Goal: Information Seeking & Learning: Learn about a topic

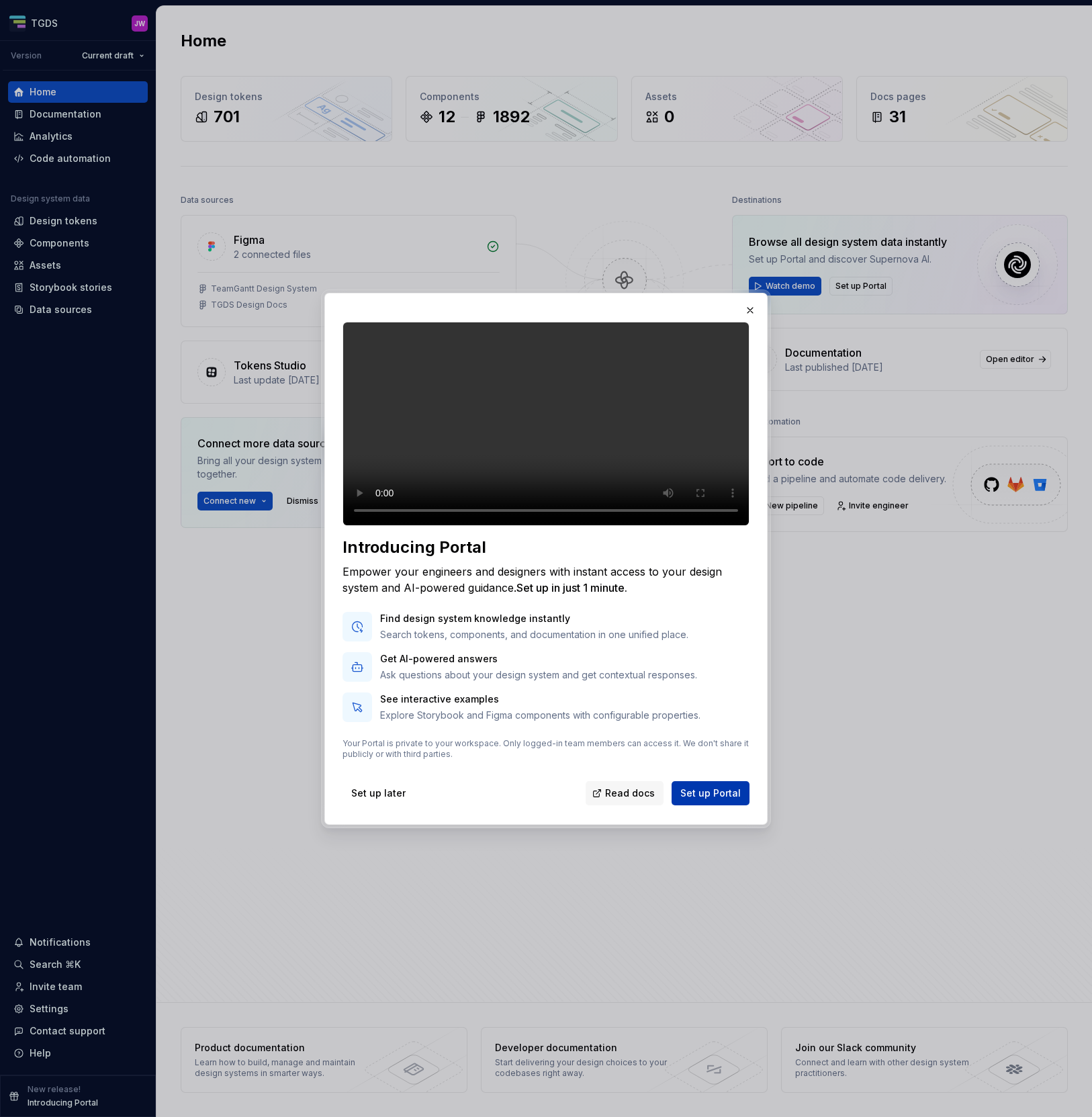
click at [695, 800] on span "Set up Portal" at bounding box center [710, 793] width 60 height 14
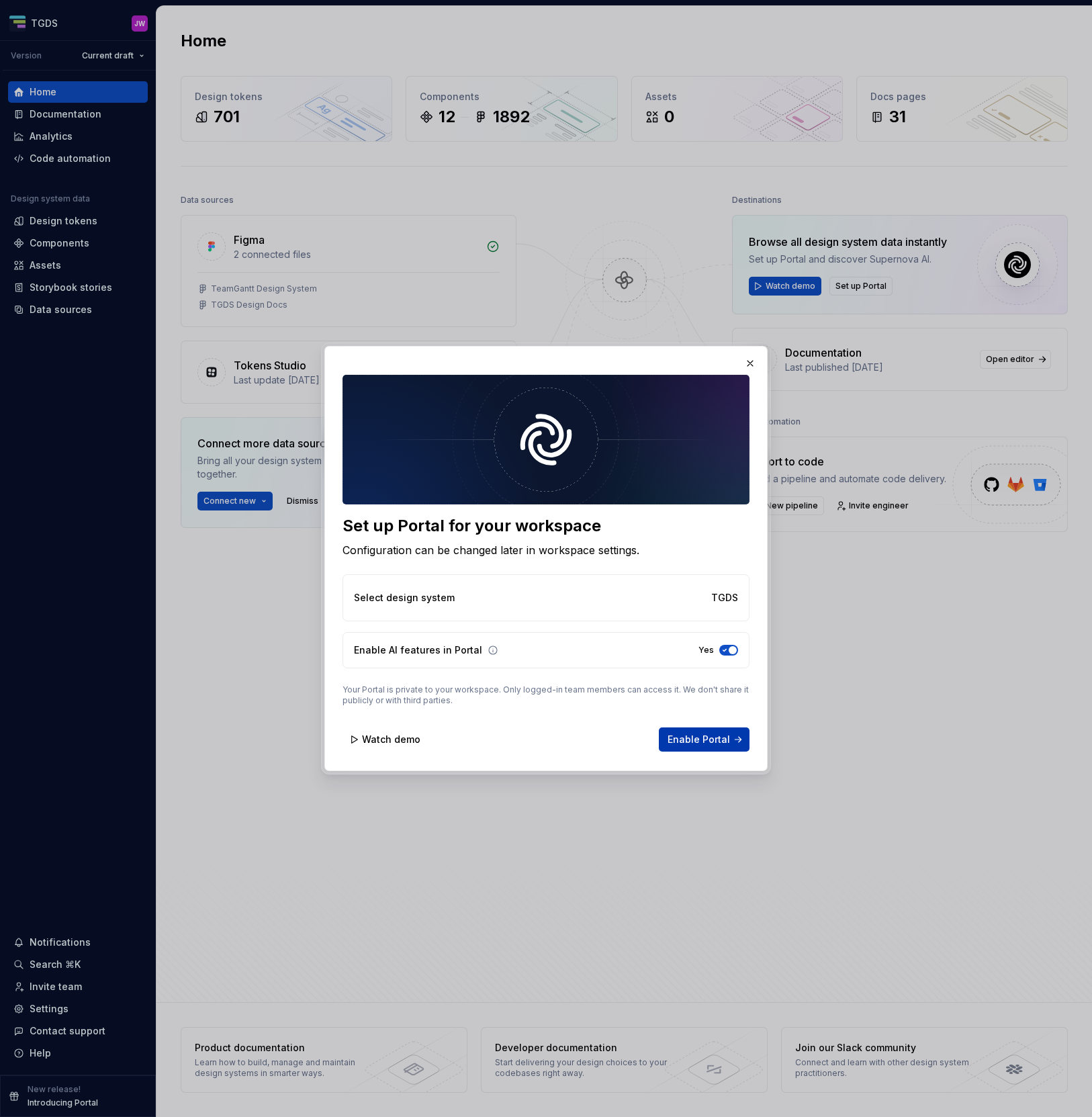
click at [714, 741] on span "Enable Portal" at bounding box center [699, 739] width 63 height 14
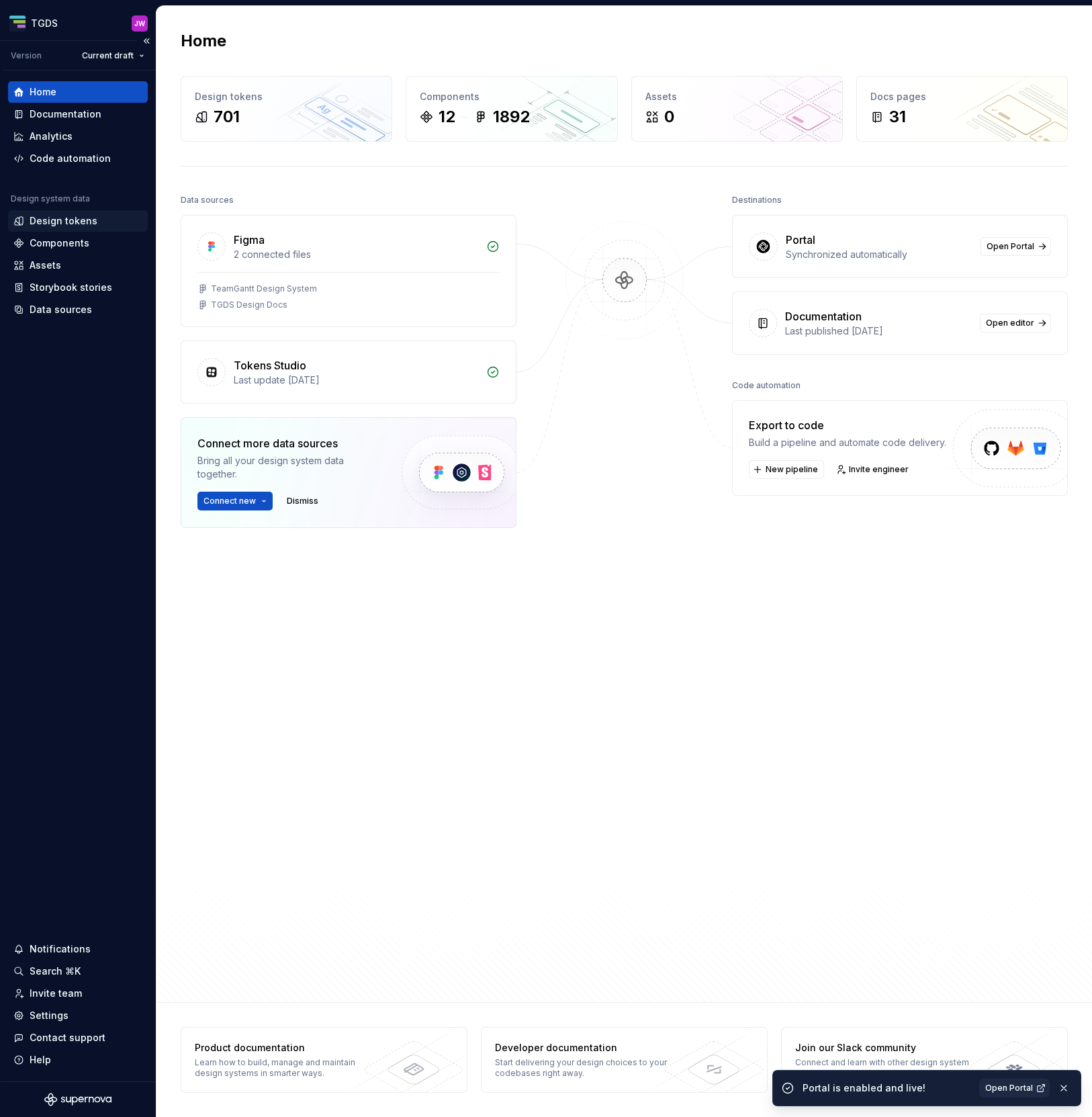
click at [44, 221] on div "Design tokens" at bounding box center [63, 221] width 68 height 14
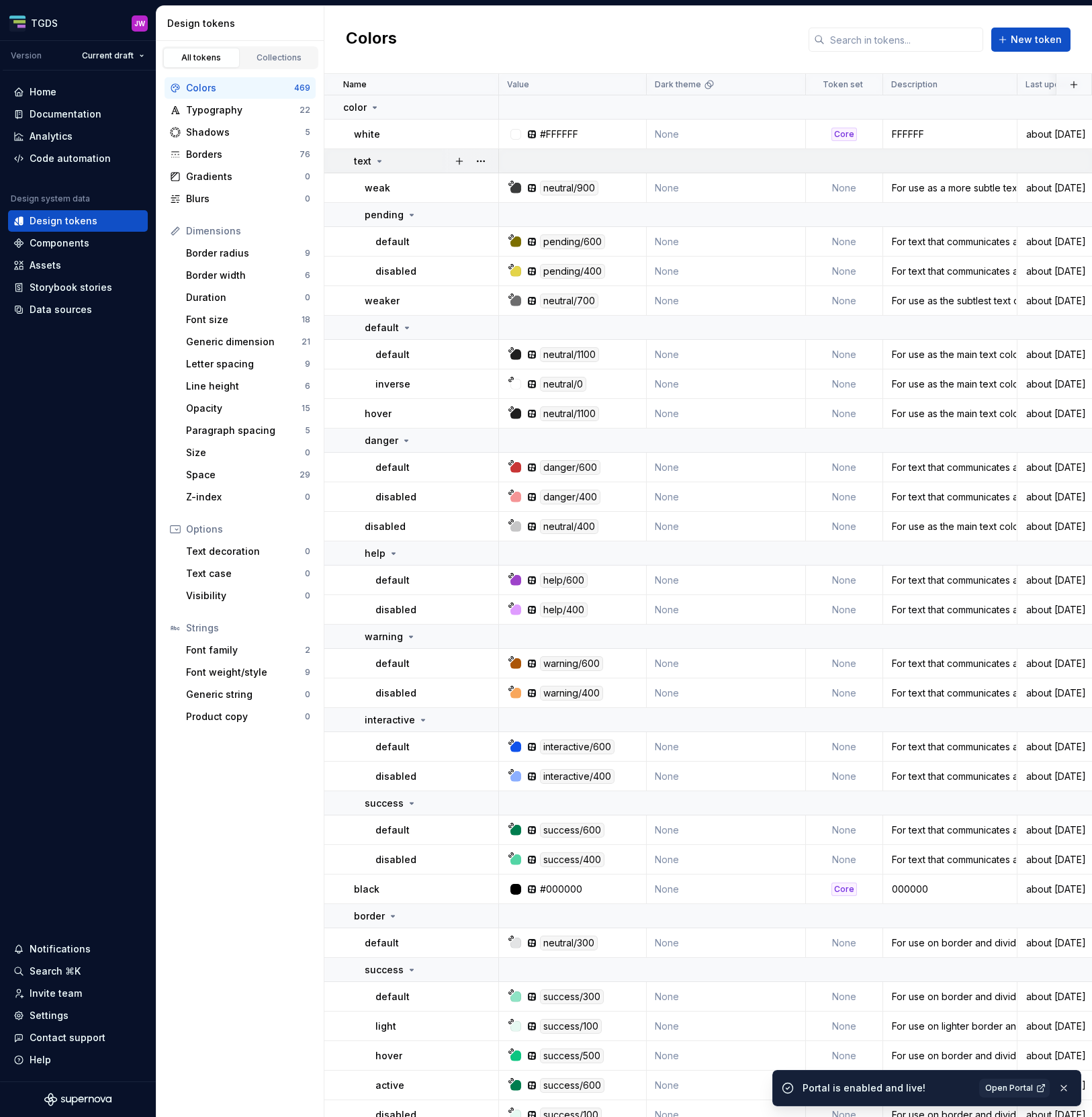
click at [376, 164] on icon at bounding box center [379, 160] width 10 height 10
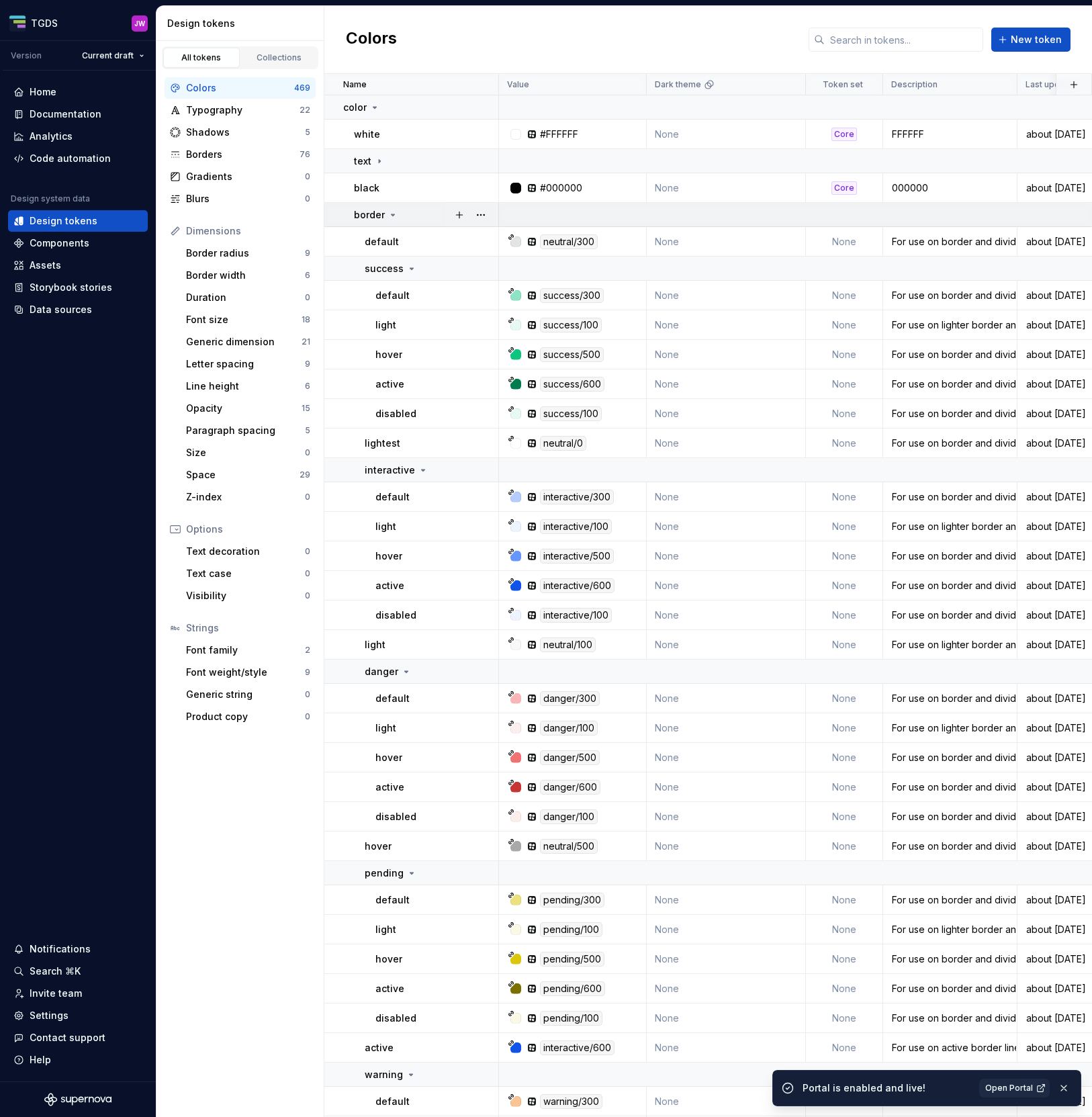
click at [391, 215] on icon at bounding box center [393, 215] width 3 height 2
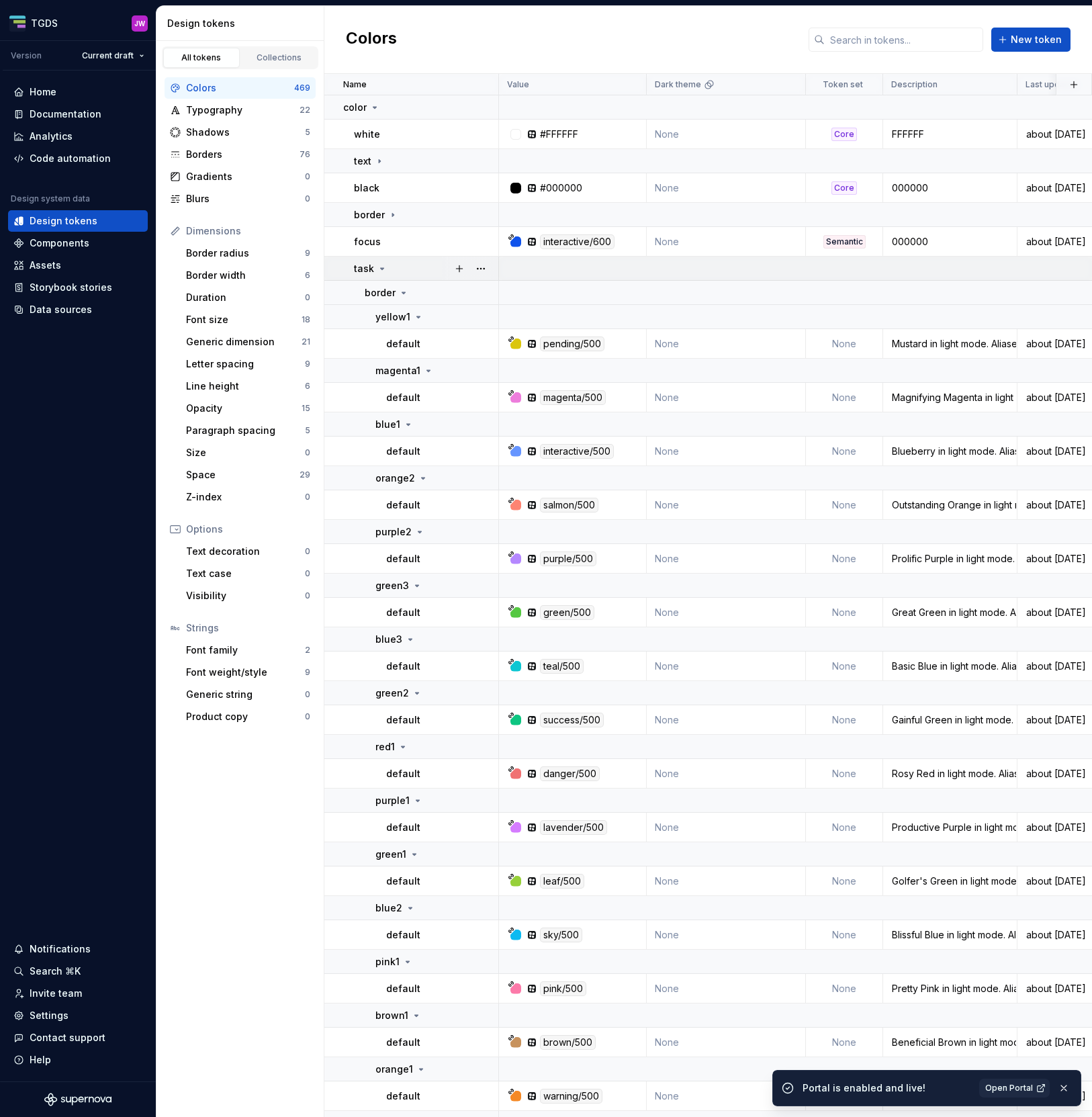
click at [377, 271] on icon at bounding box center [382, 268] width 10 height 10
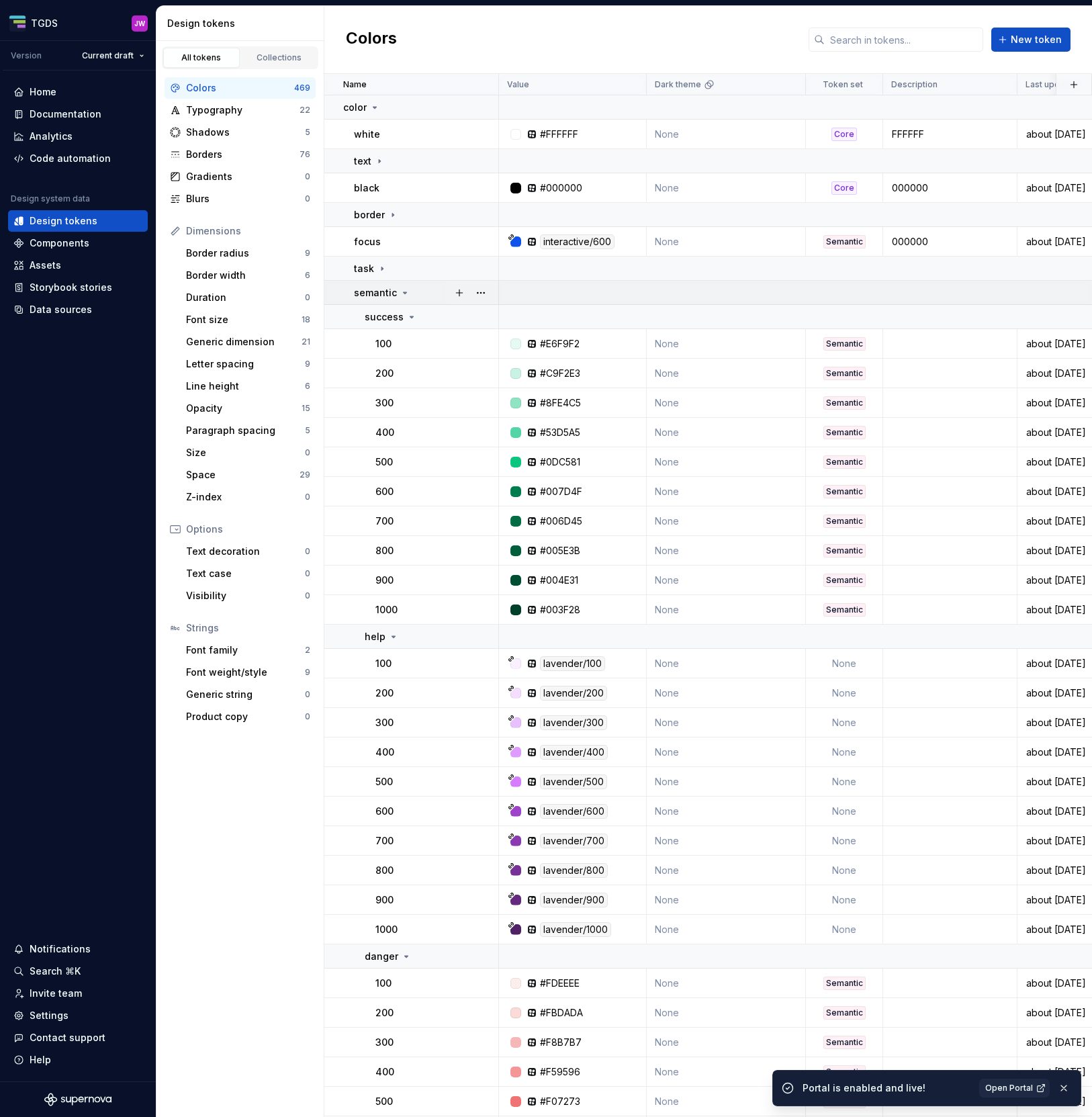
click at [399, 293] on icon at bounding box center [404, 293] width 10 height 10
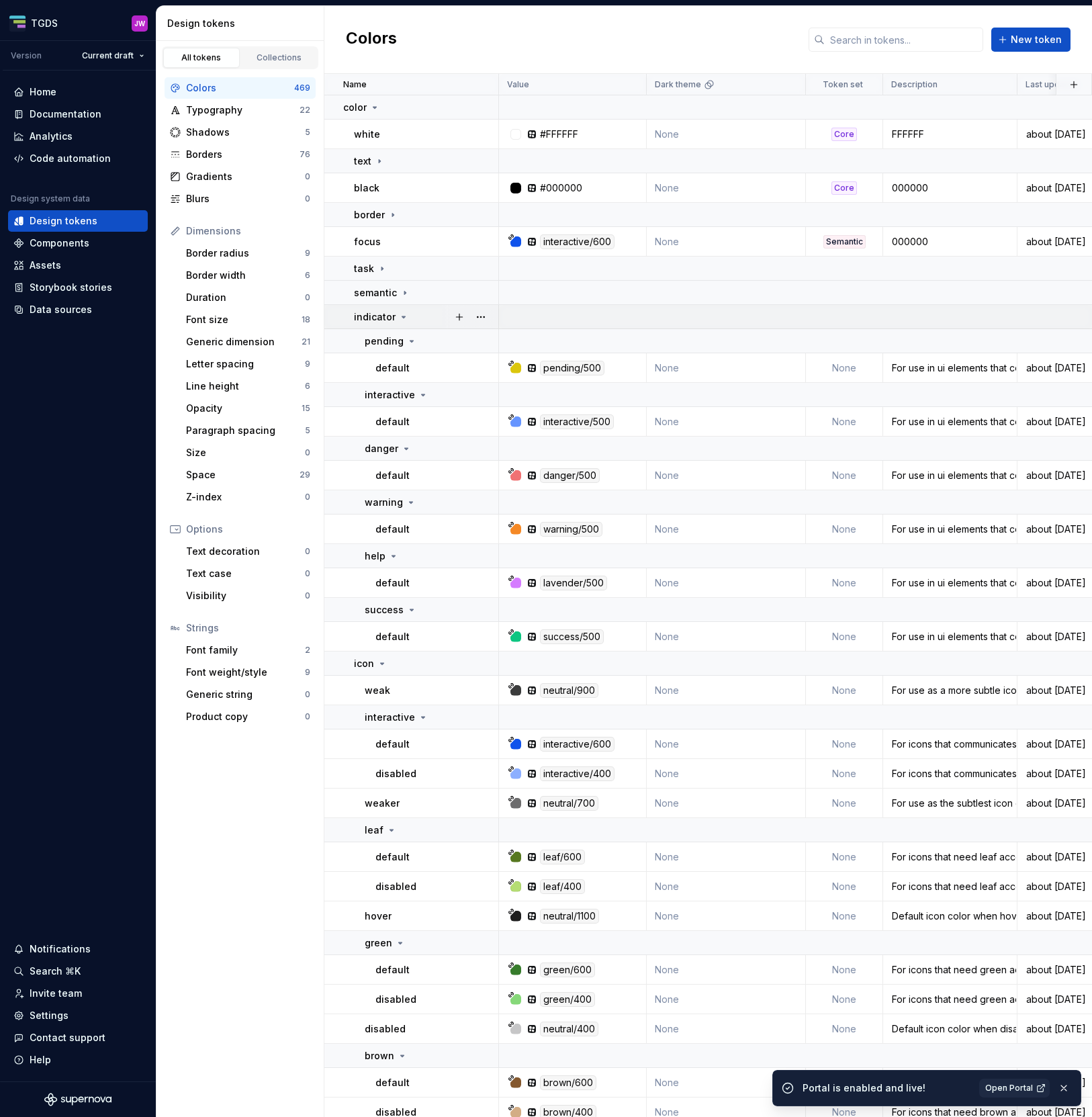
click at [402, 323] on td "indicator" at bounding box center [412, 317] width 175 height 24
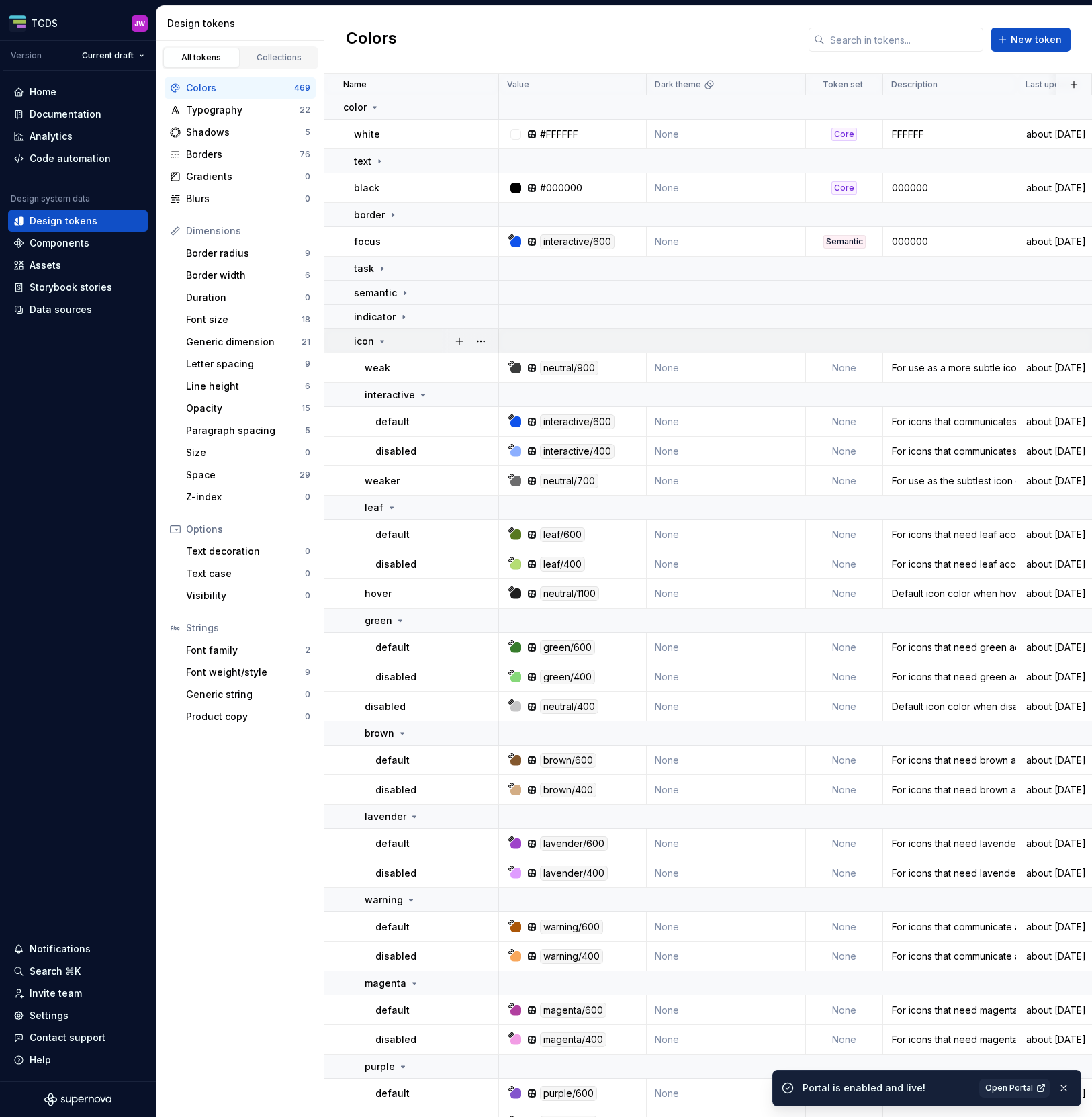
click at [379, 341] on icon at bounding box center [382, 341] width 10 height 10
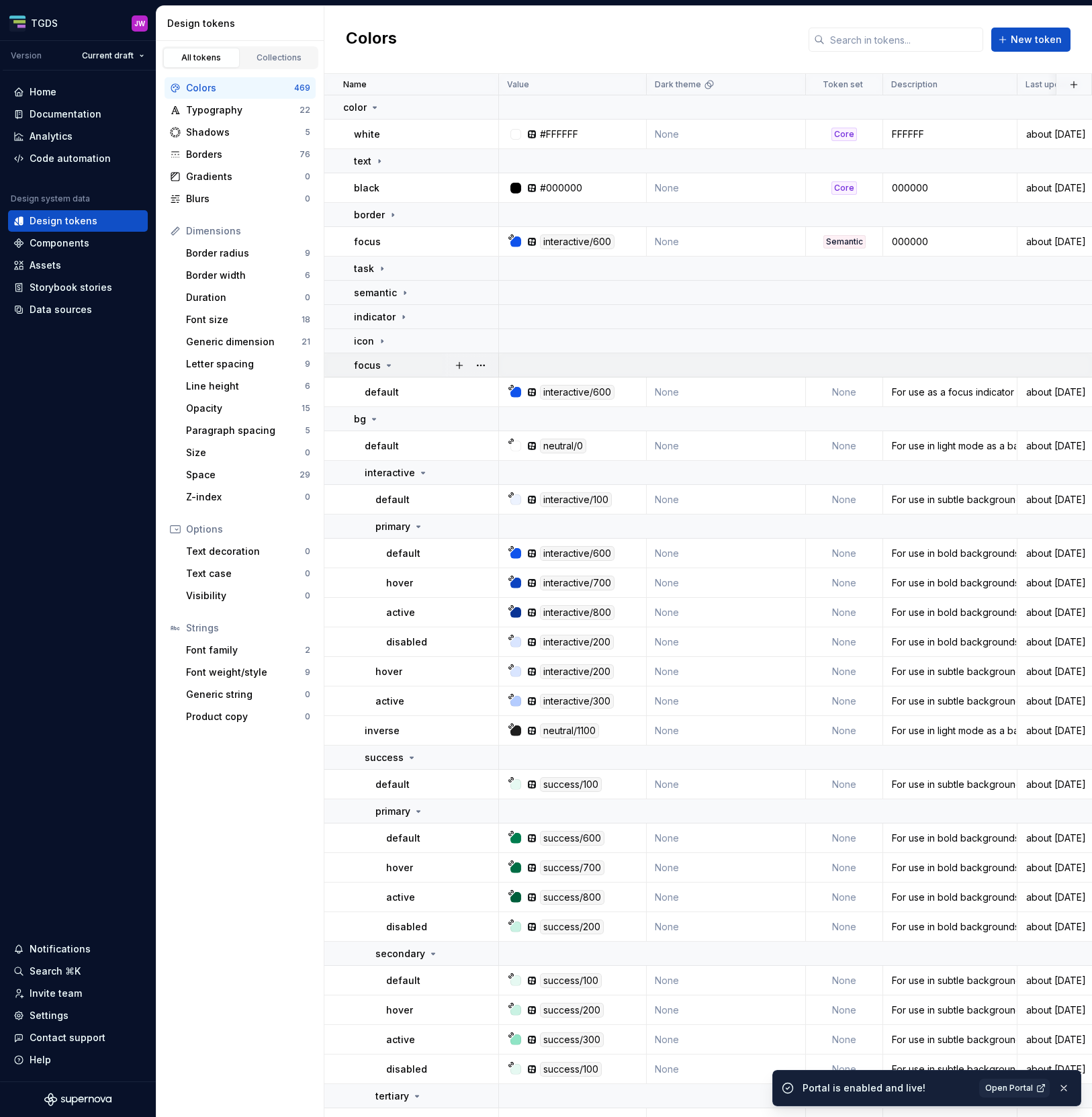
click at [386, 368] on icon at bounding box center [388, 365] width 10 height 10
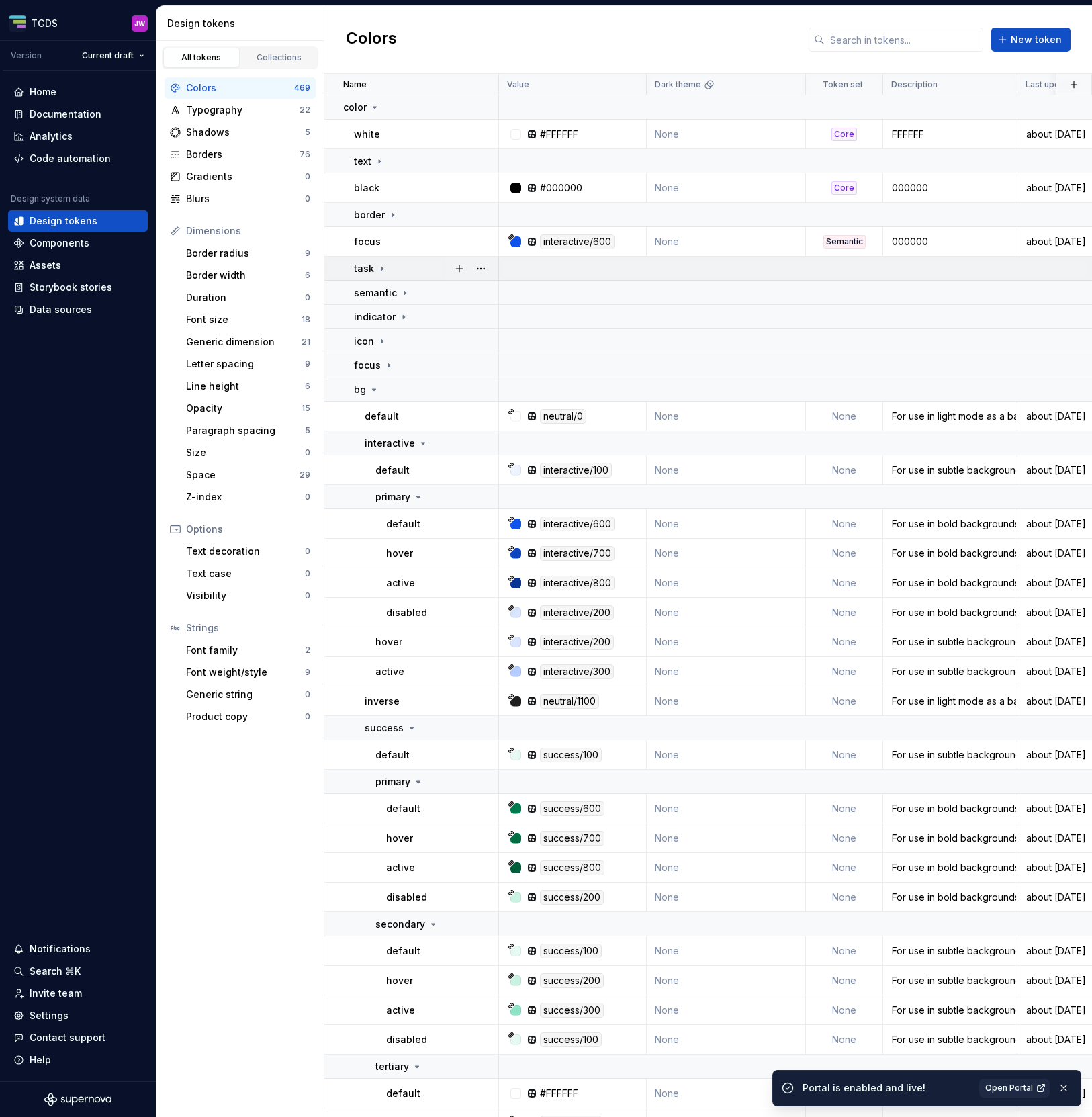
click at [379, 270] on icon at bounding box center [382, 268] width 10 height 10
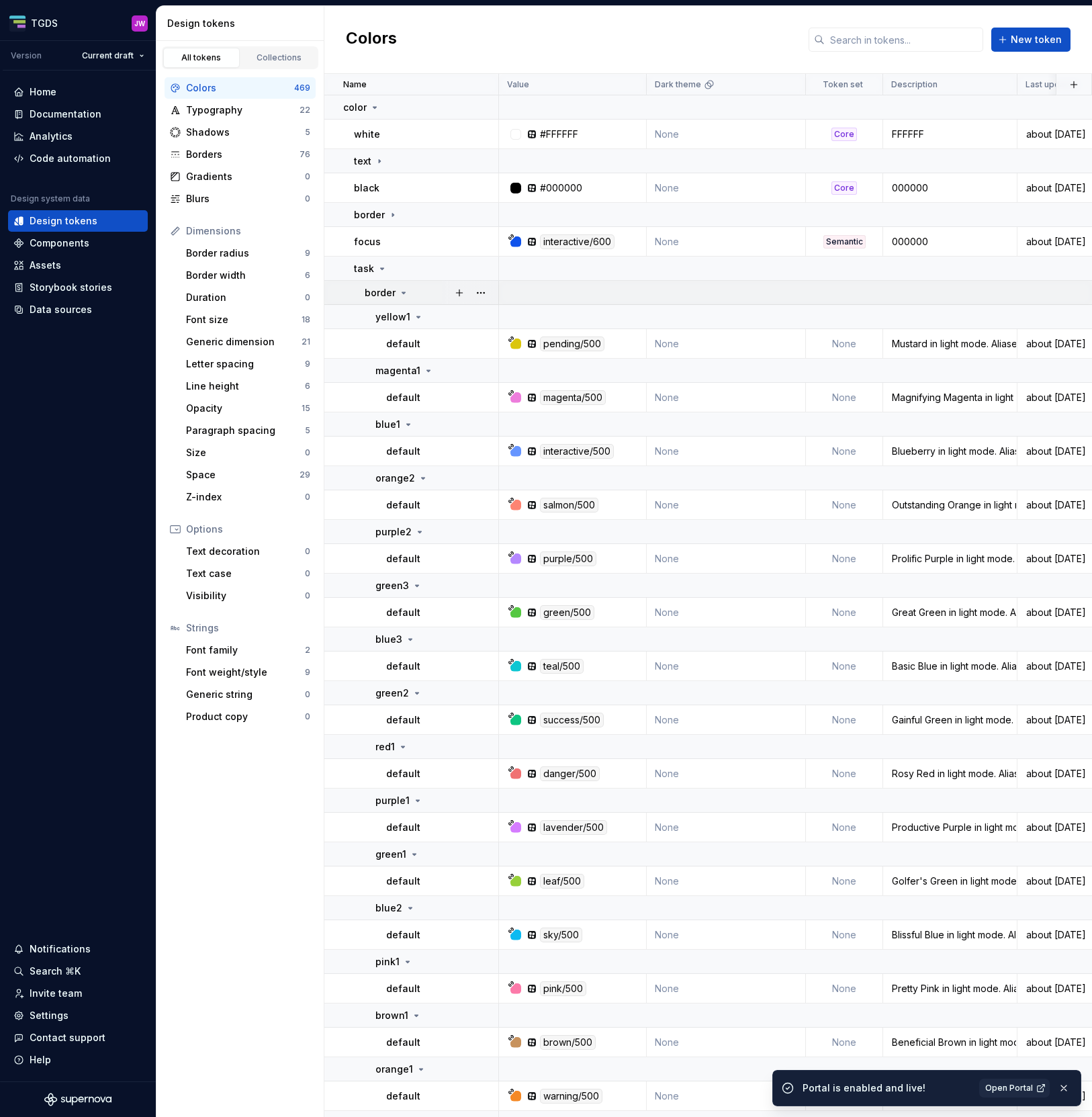
click at [399, 292] on icon at bounding box center [403, 293] width 10 height 10
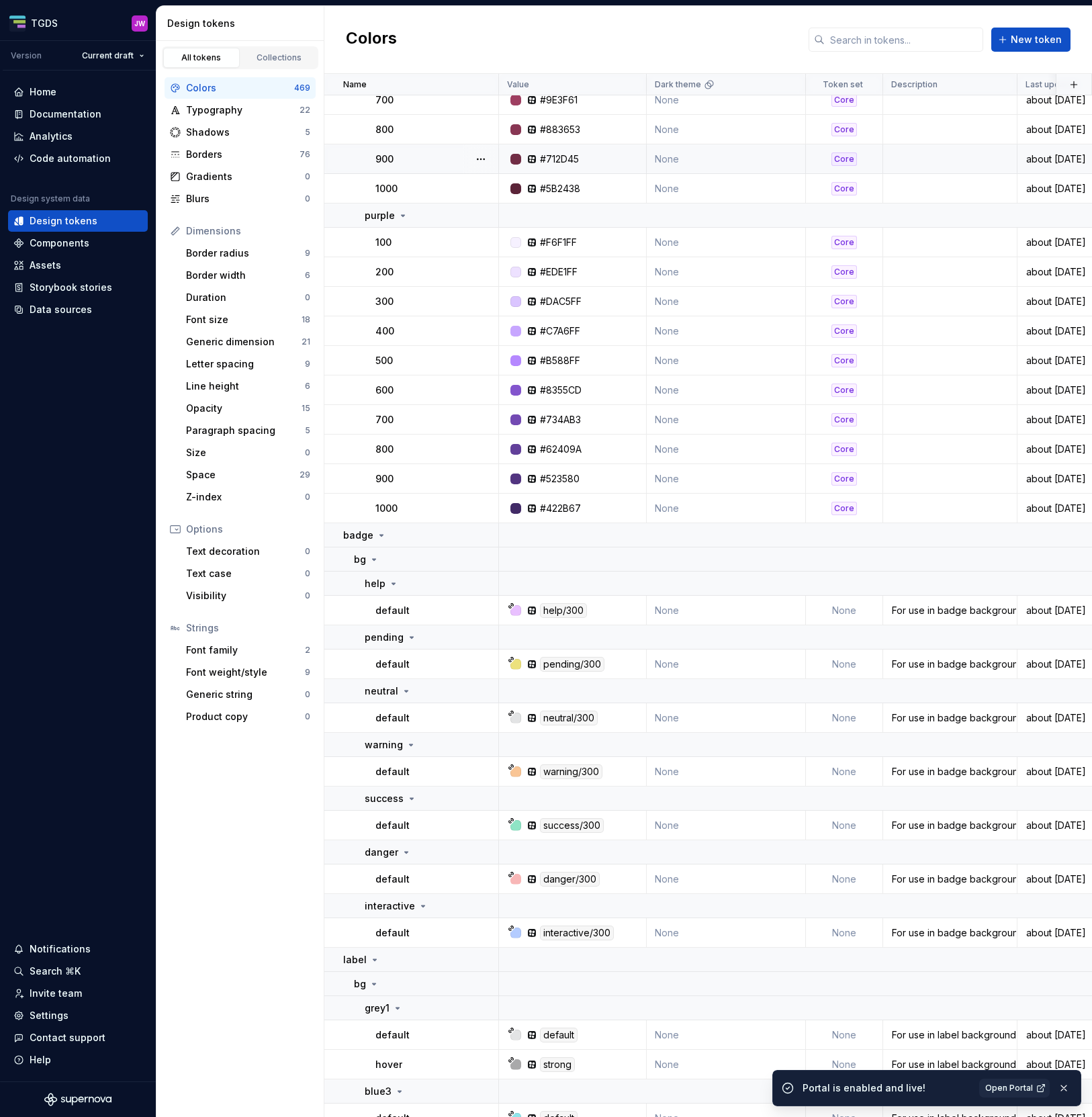
scroll to position [8805, 0]
click at [282, 56] on div "Collections" at bounding box center [280, 57] width 67 height 10
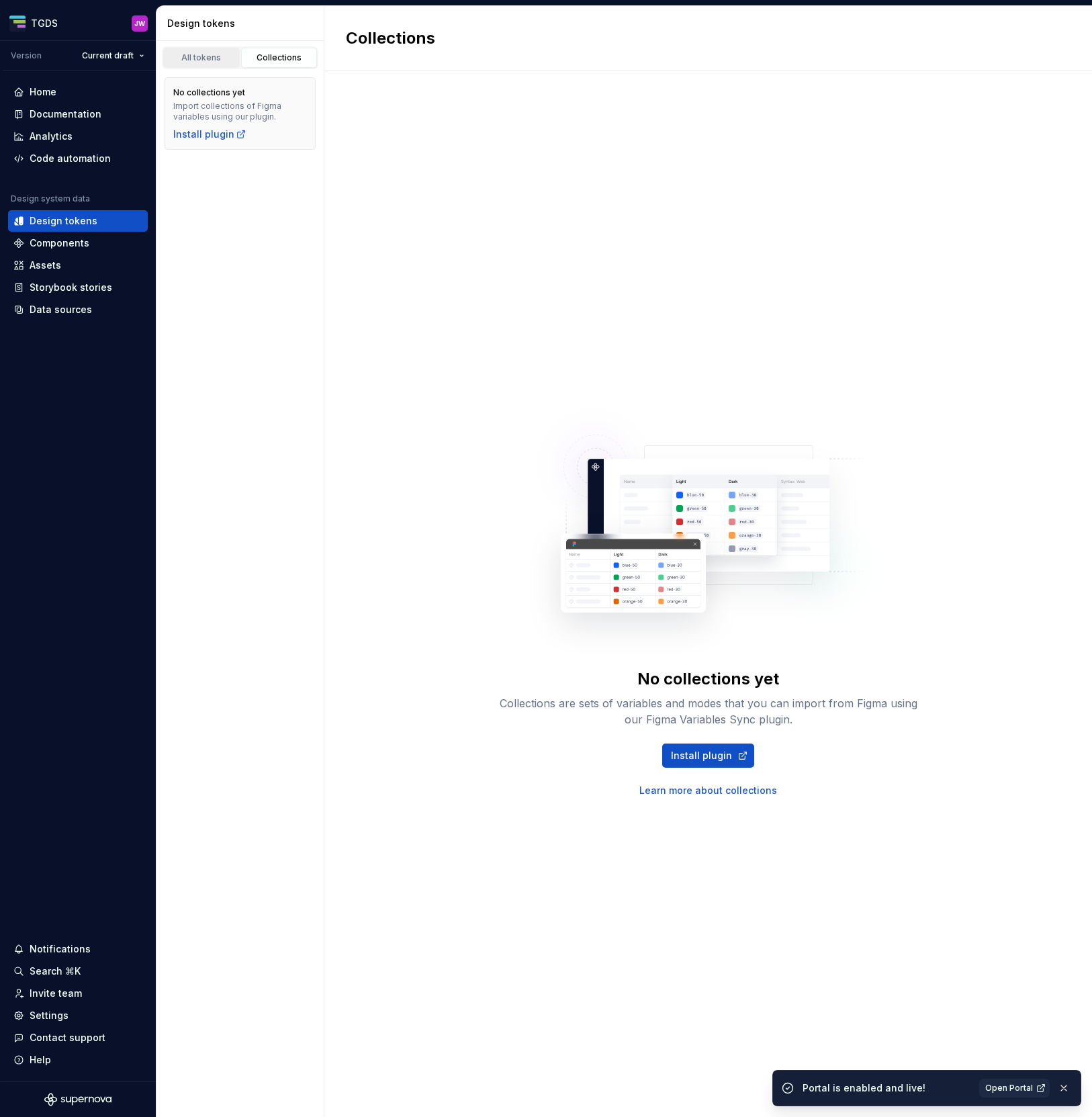
click at [208, 57] on div "All tokens" at bounding box center [201, 57] width 67 height 10
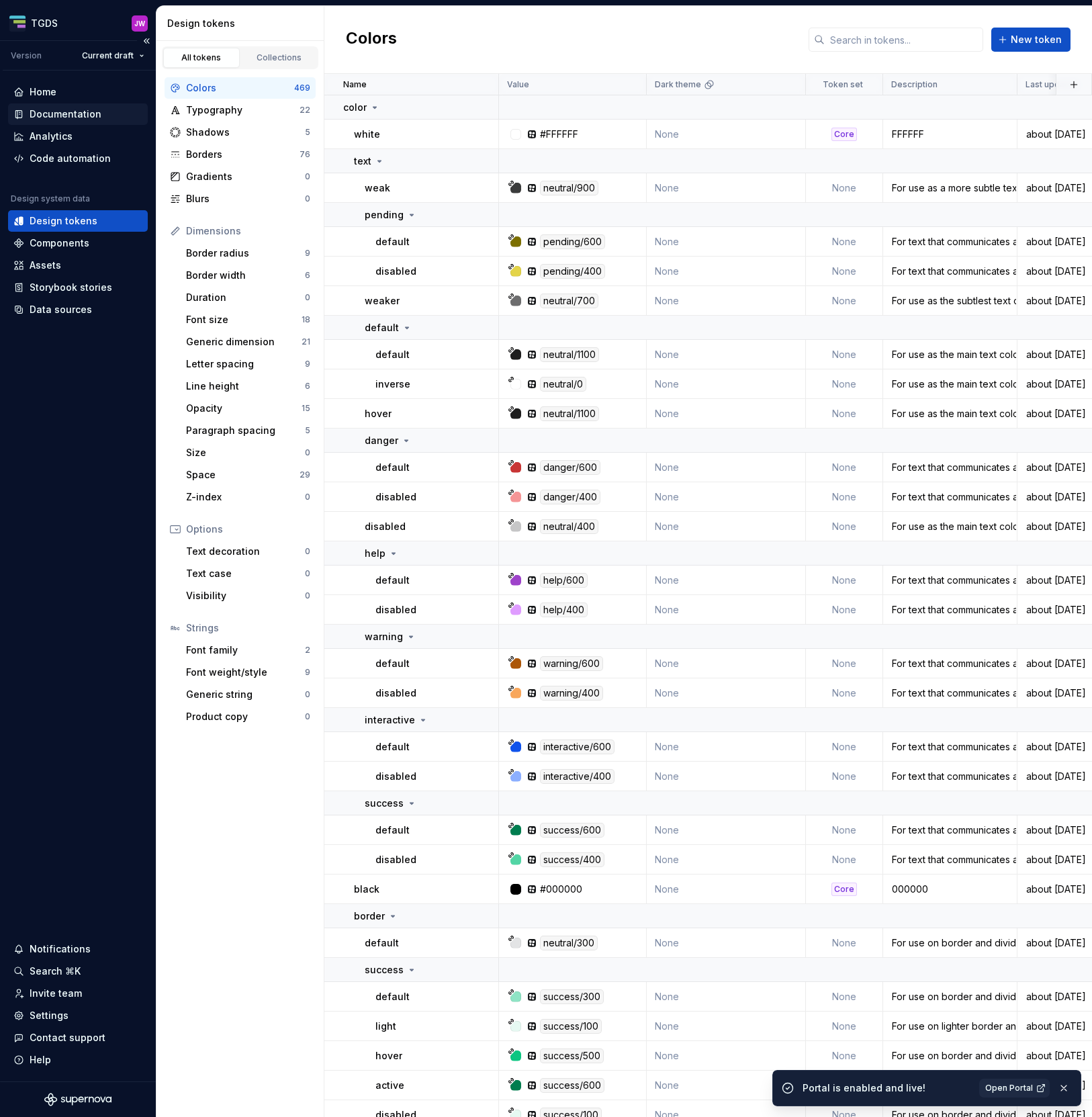
click at [67, 108] on div "Documentation" at bounding box center [66, 114] width 72 height 14
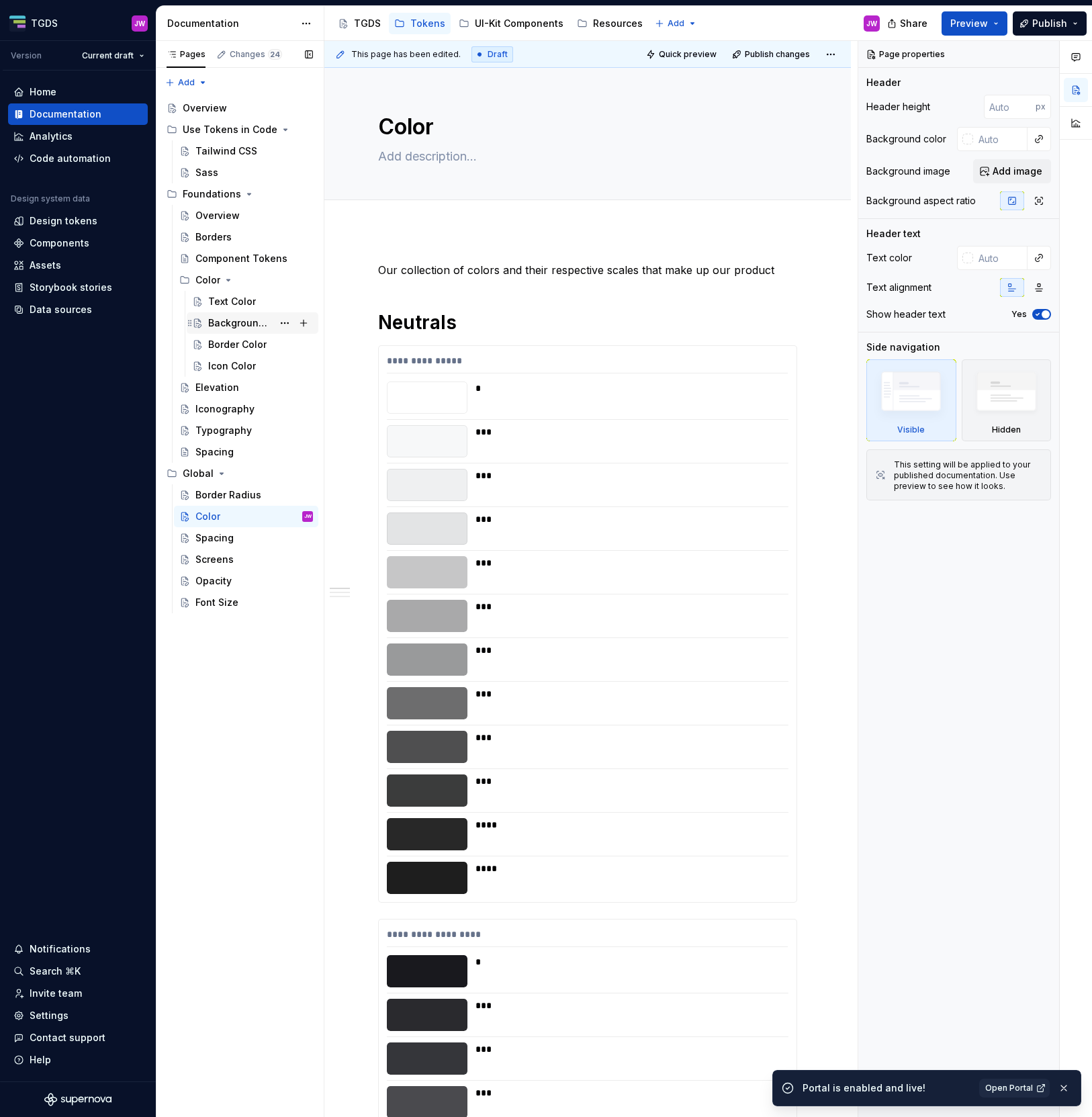
click at [238, 324] on div "Background Color" at bounding box center [241, 323] width 64 height 14
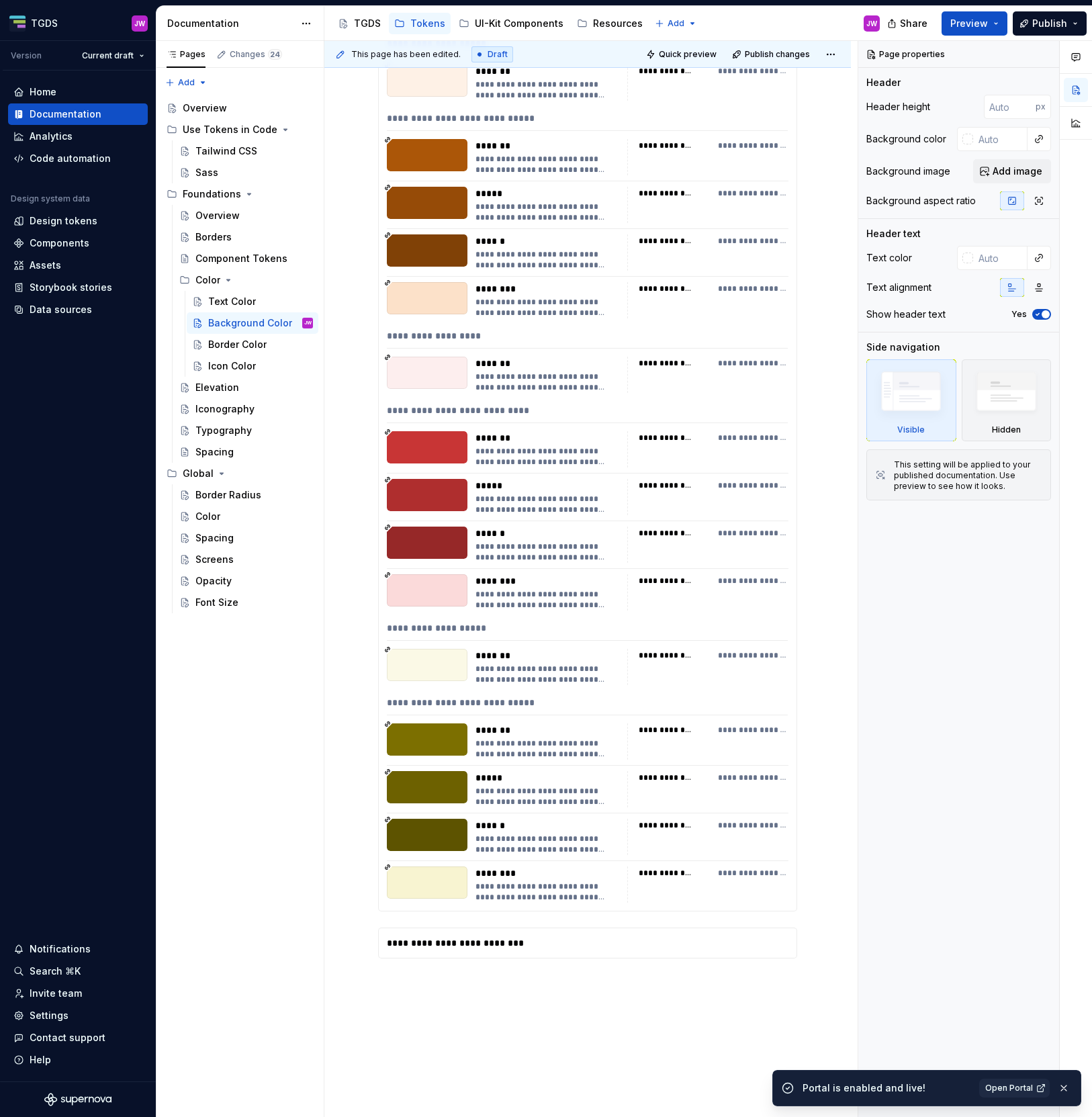
scroll to position [2896, 0]
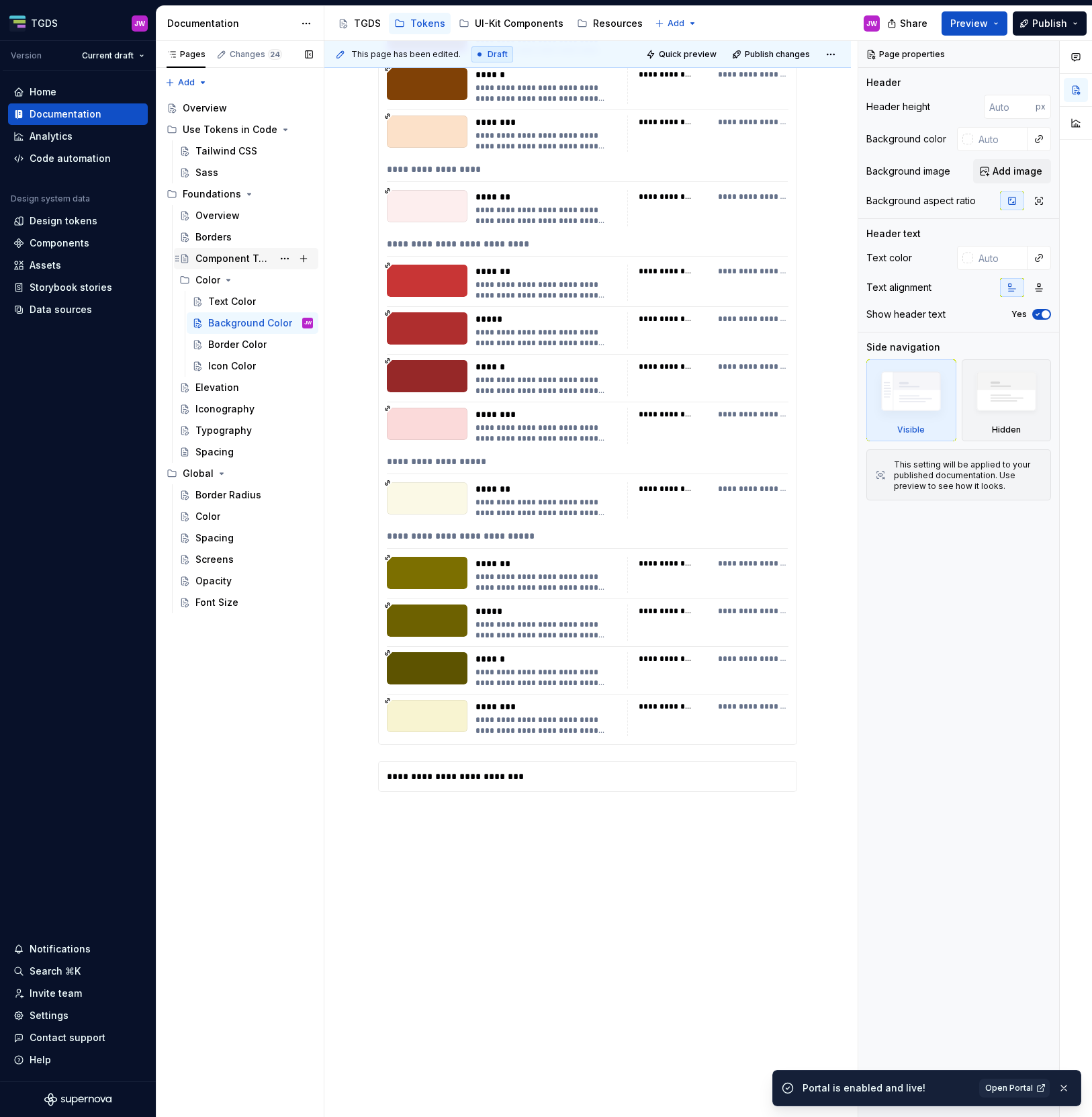
click at [245, 254] on div "Component Tokens" at bounding box center [234, 258] width 77 height 14
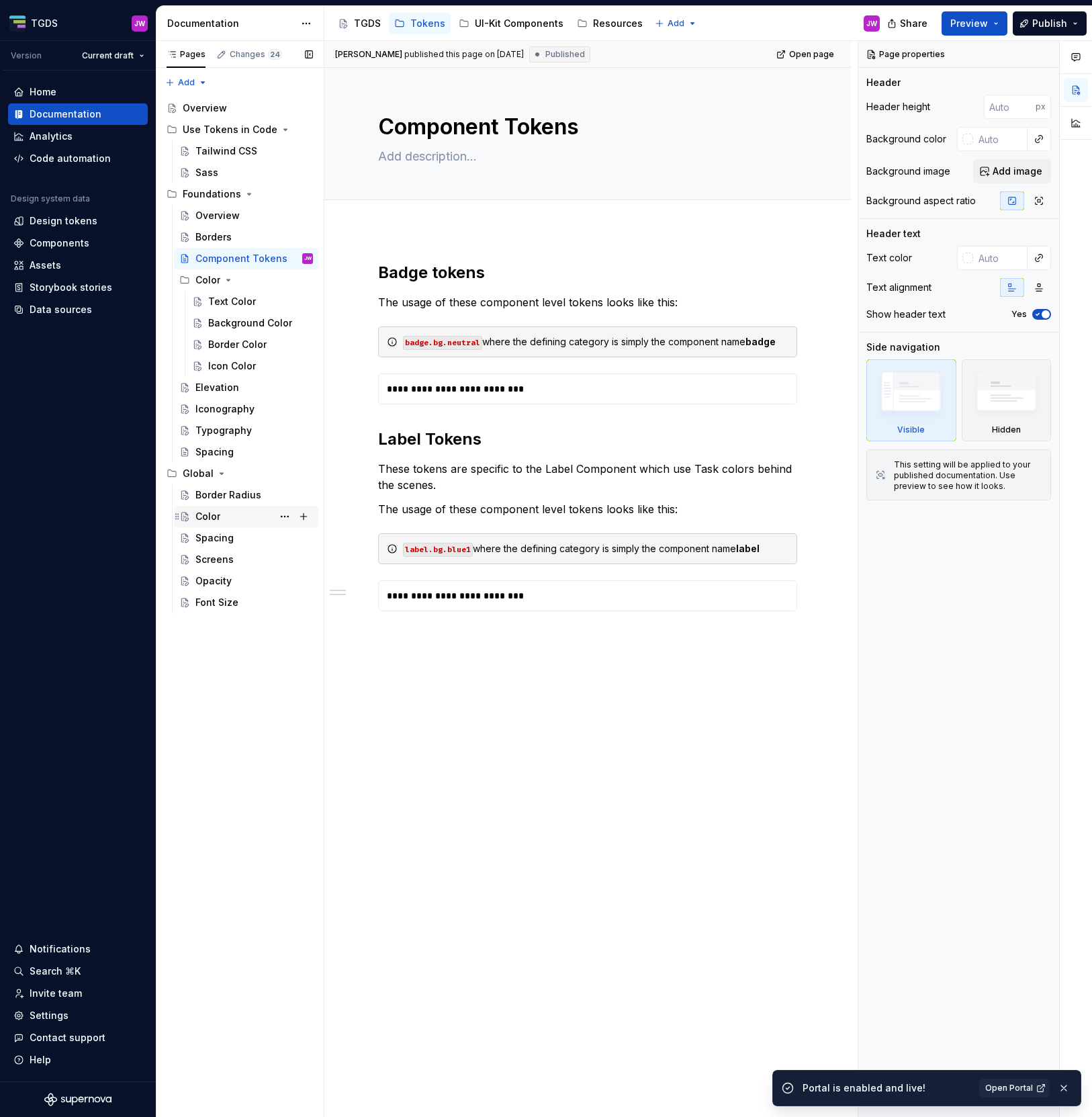
click at [235, 514] on div "Color" at bounding box center [254, 516] width 118 height 18
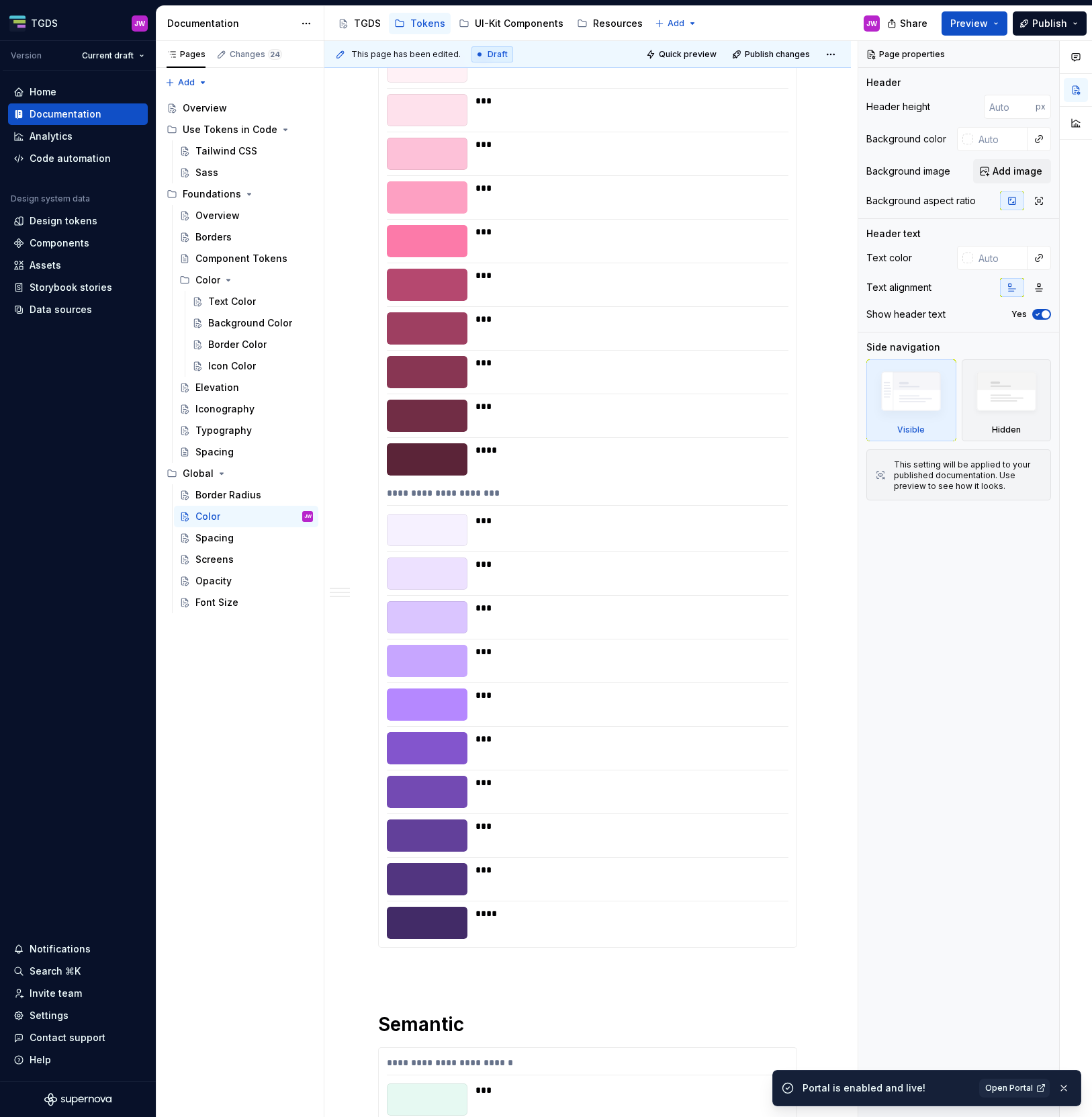
scroll to position [5121, 0]
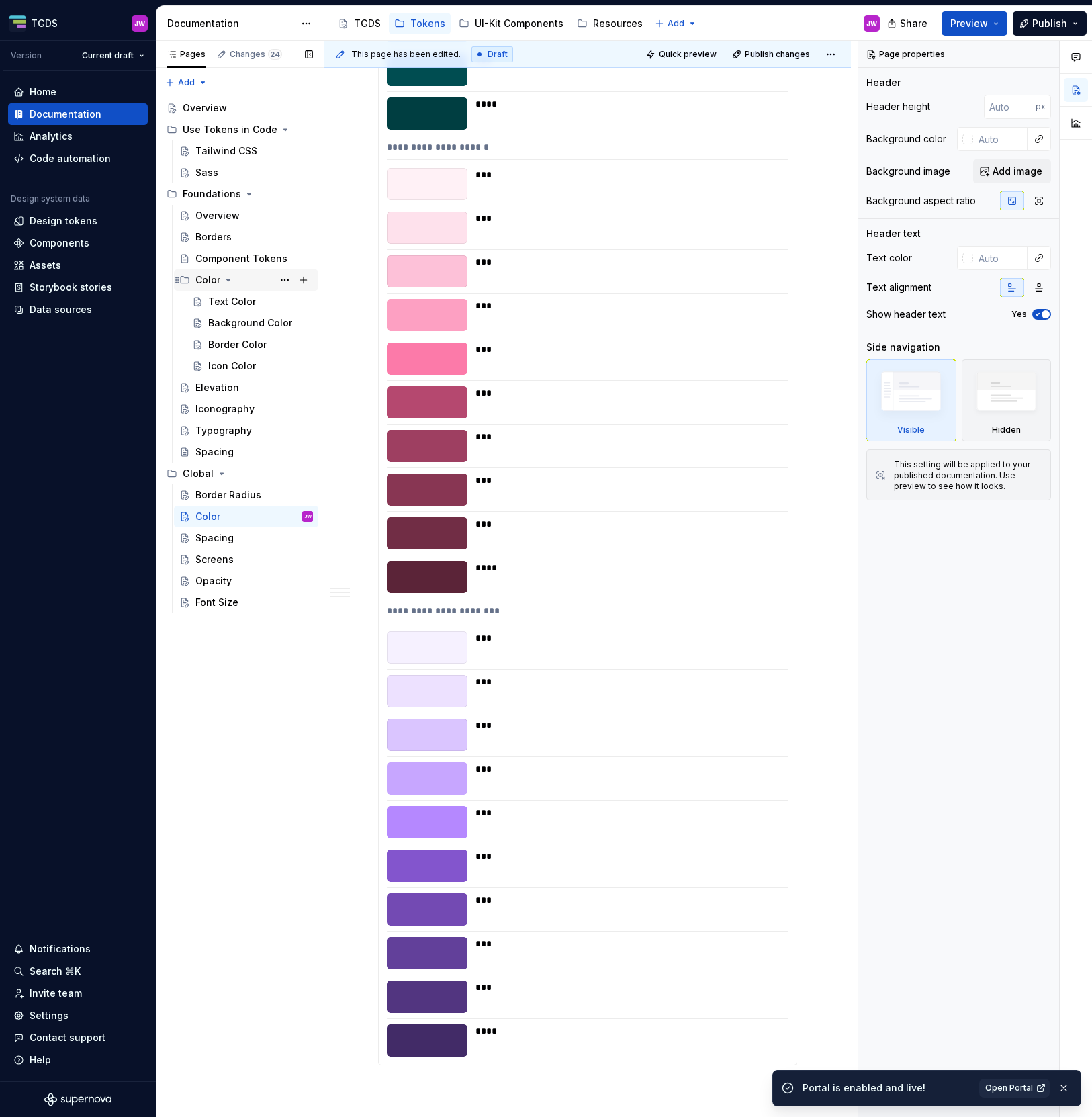
click at [204, 280] on div "Color" at bounding box center [208, 280] width 25 height 14
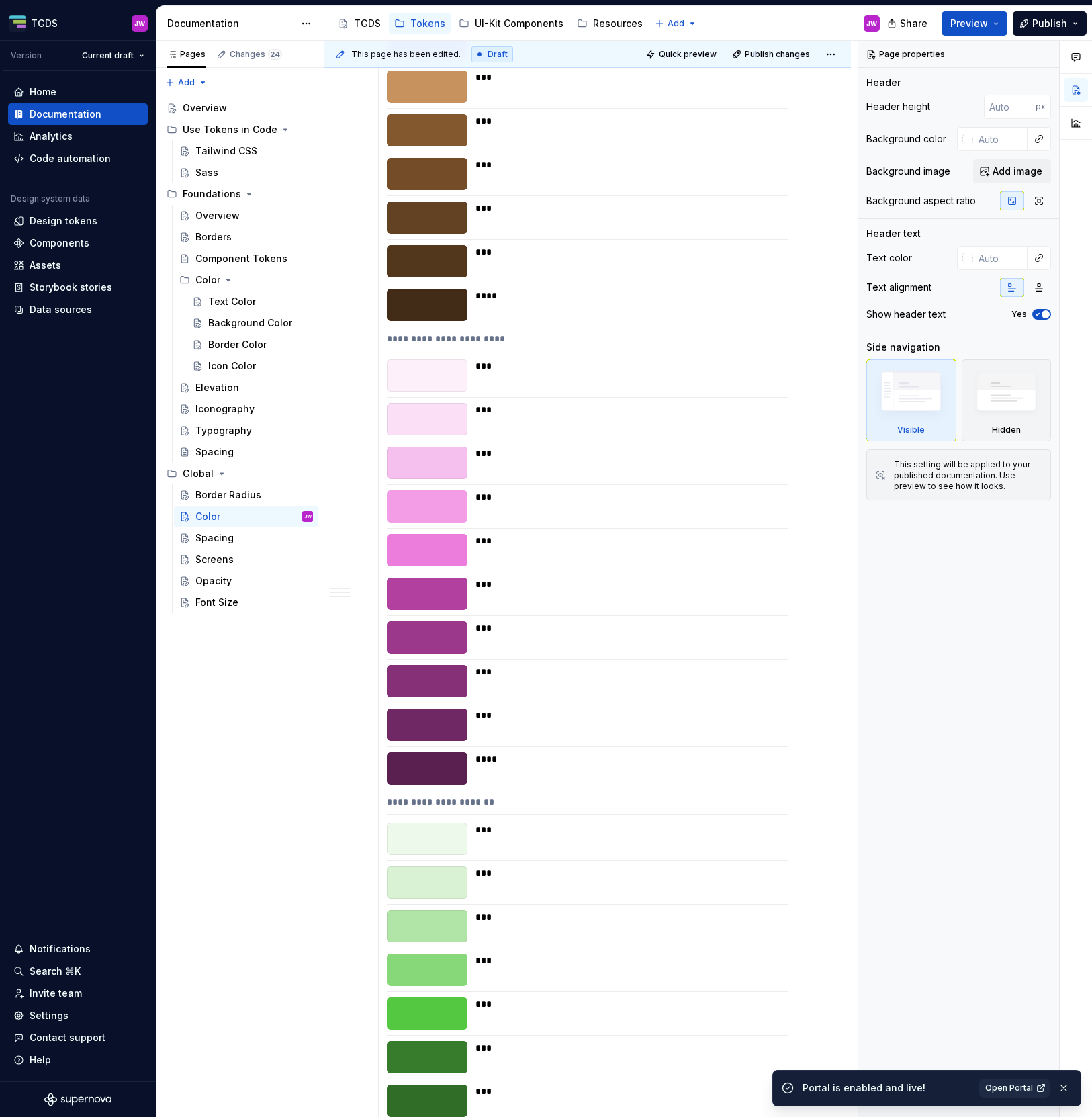
scroll to position [2467, 0]
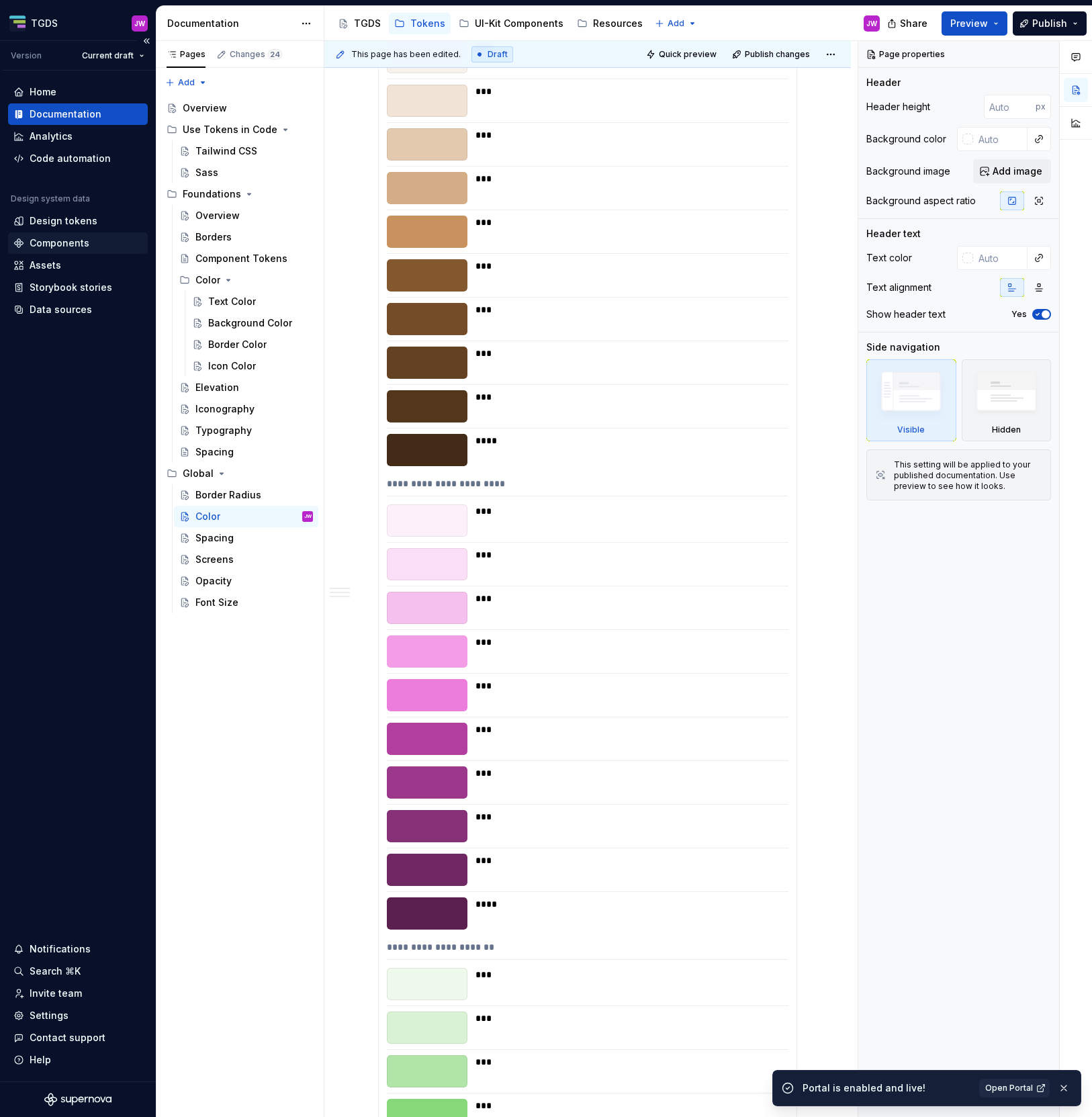
click at [72, 234] on div "Components" at bounding box center [78, 243] width 140 height 22
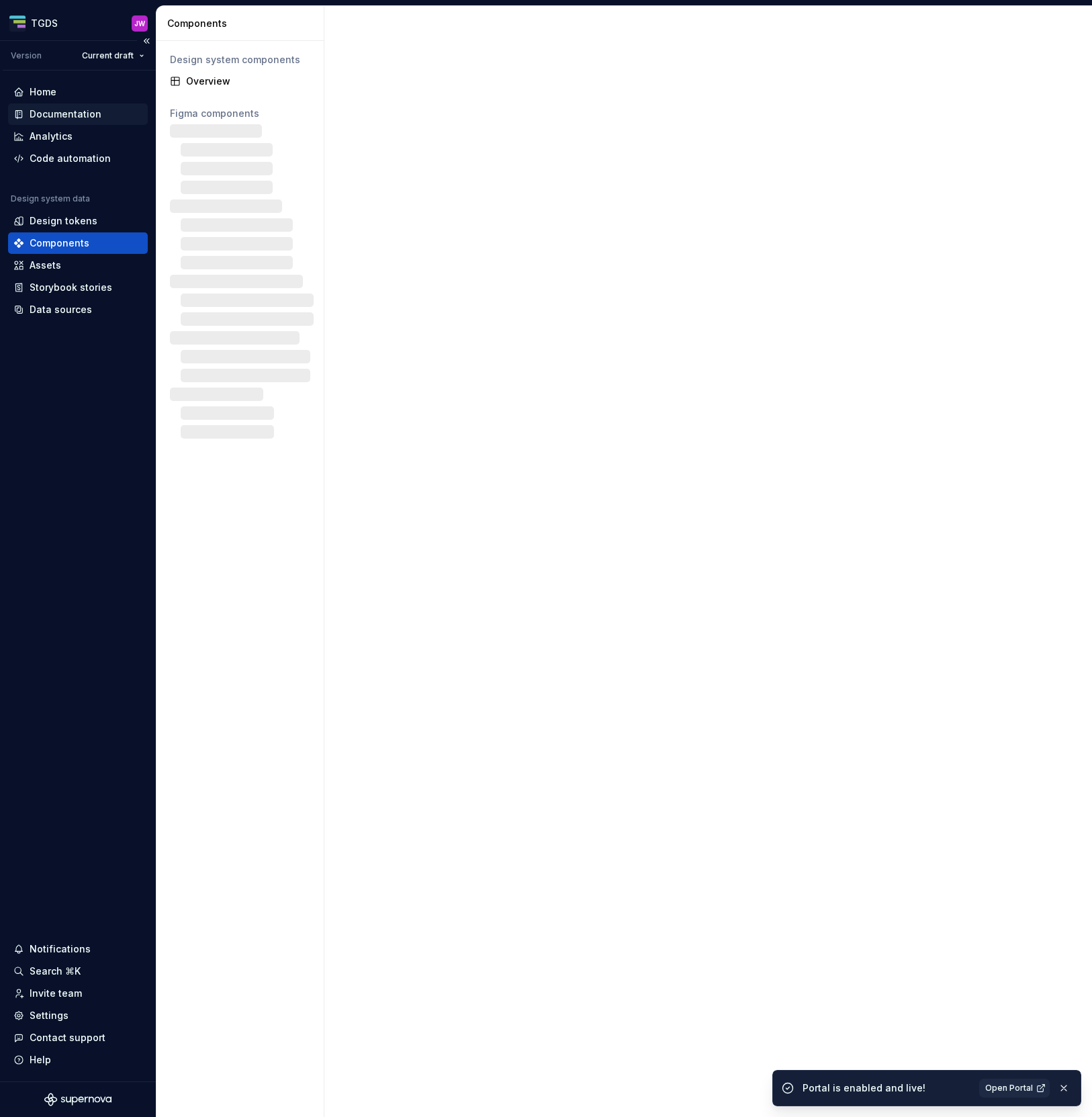
click at [43, 114] on div "Documentation" at bounding box center [66, 114] width 72 height 14
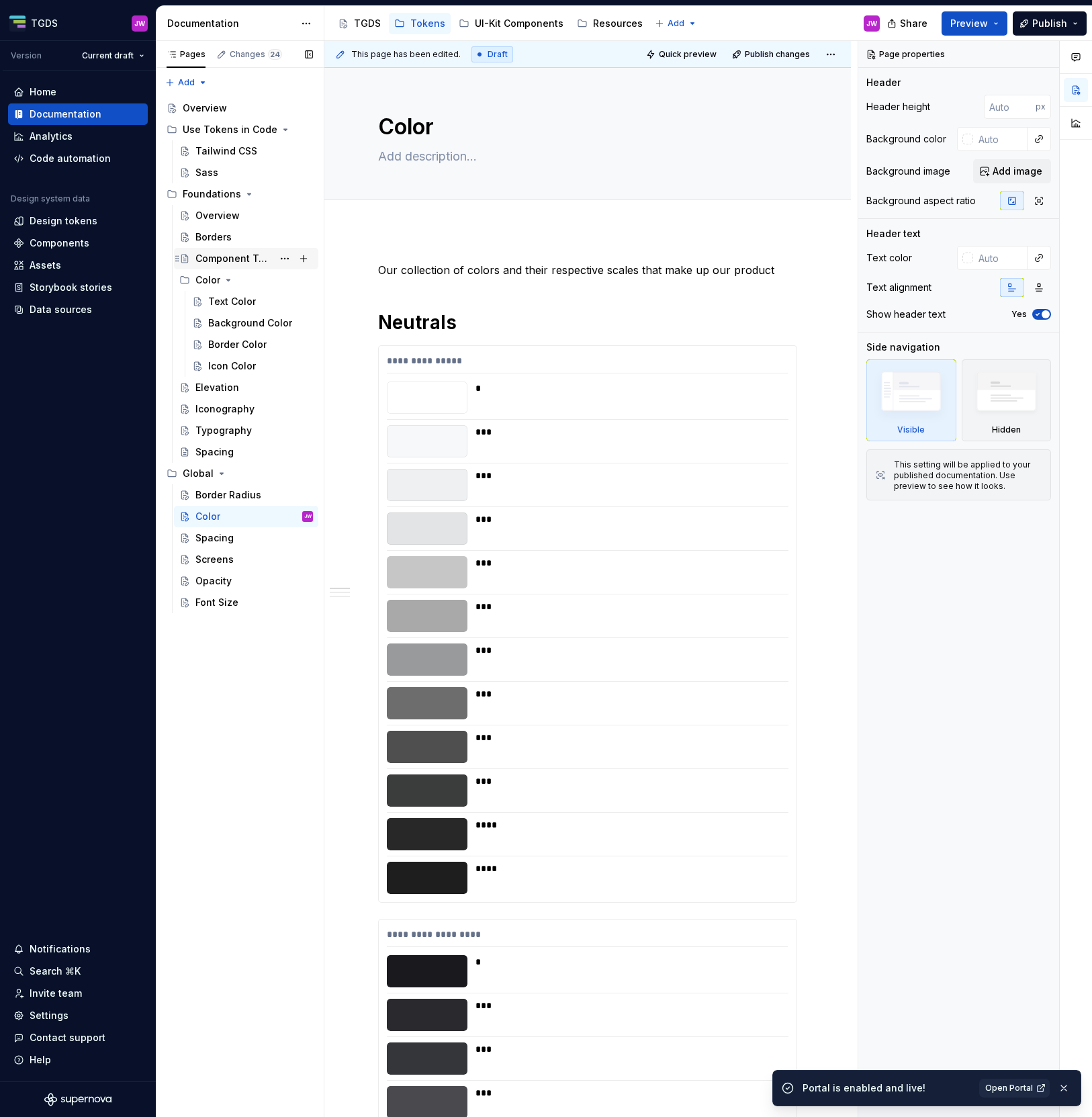
click at [206, 253] on div "Component Tokens" at bounding box center [234, 258] width 77 height 14
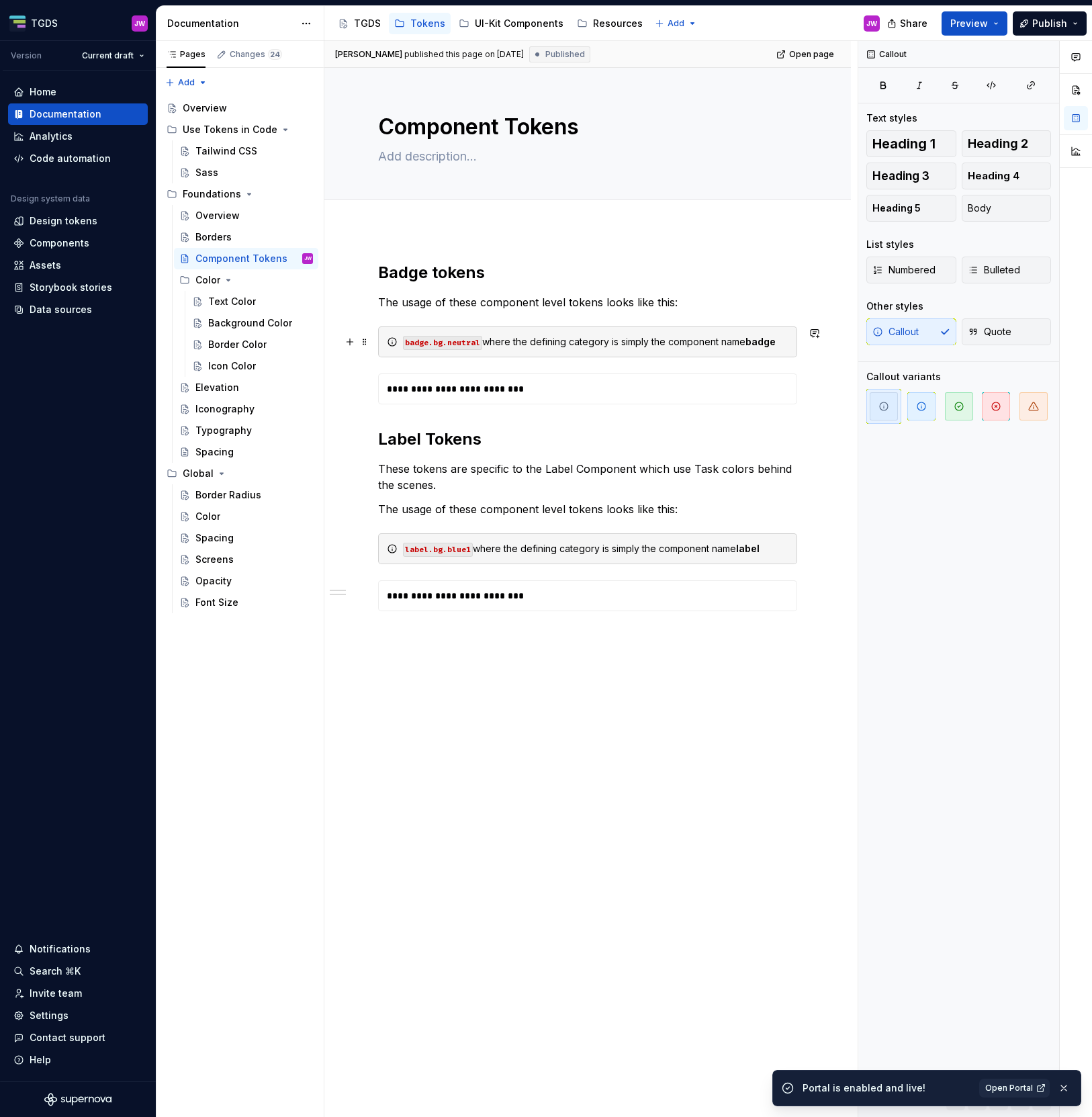
type textarea "*"
click at [584, 342] on div "badge.bg.neutral where the defining category is simply the component name badge" at bounding box center [596, 342] width 386 height 14
drag, startPoint x: 636, startPoint y: 722, endPoint x: 577, endPoint y: 743, distance: 62.6
click at [640, 722] on div "**********" at bounding box center [591, 579] width 533 height 1077
